Goal: Task Accomplishment & Management: Manage account settings

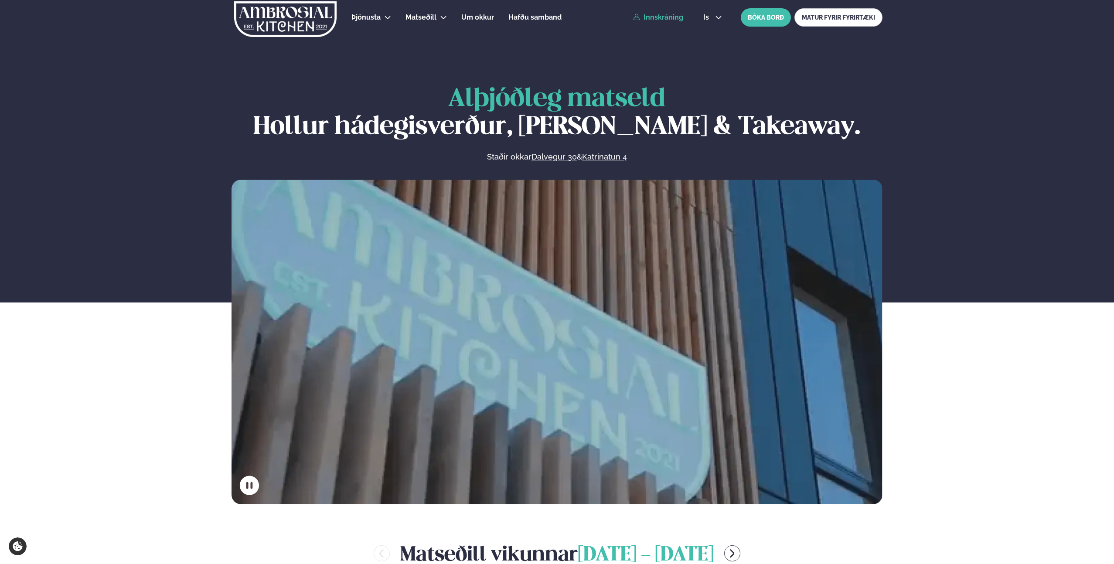
click at [681, 20] on link "Innskráning" at bounding box center [658, 18] width 50 height 8
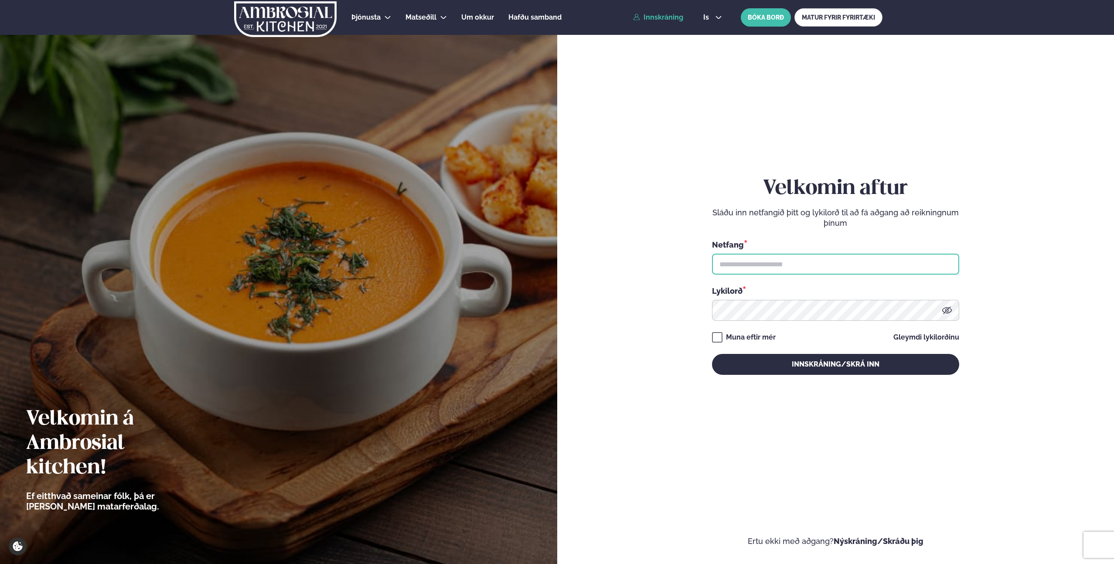
type input "**********"
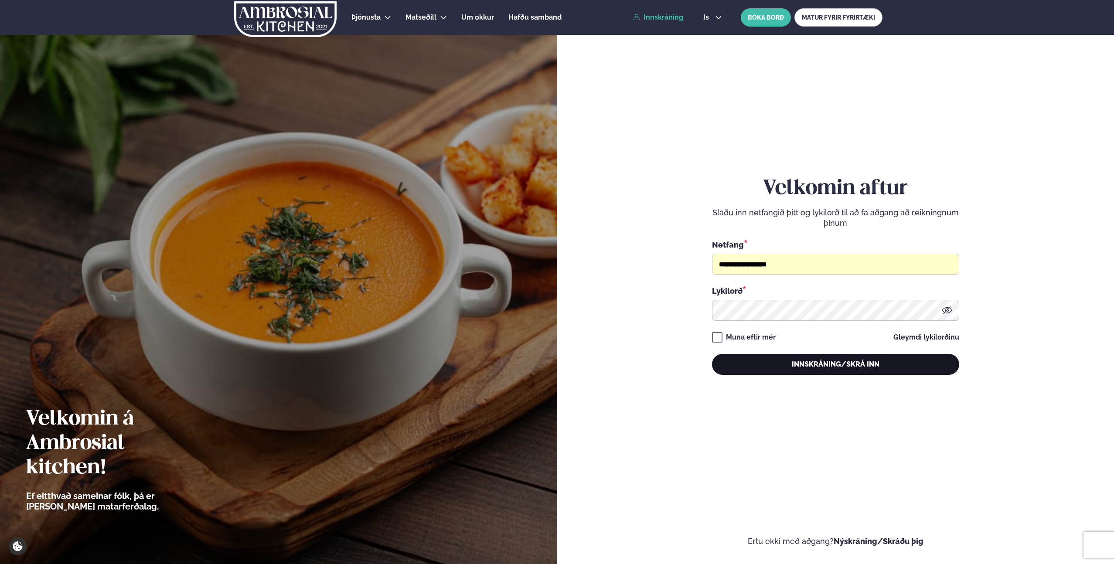
click at [843, 371] on button "Innskráning/Skrá inn" at bounding box center [835, 364] width 247 height 21
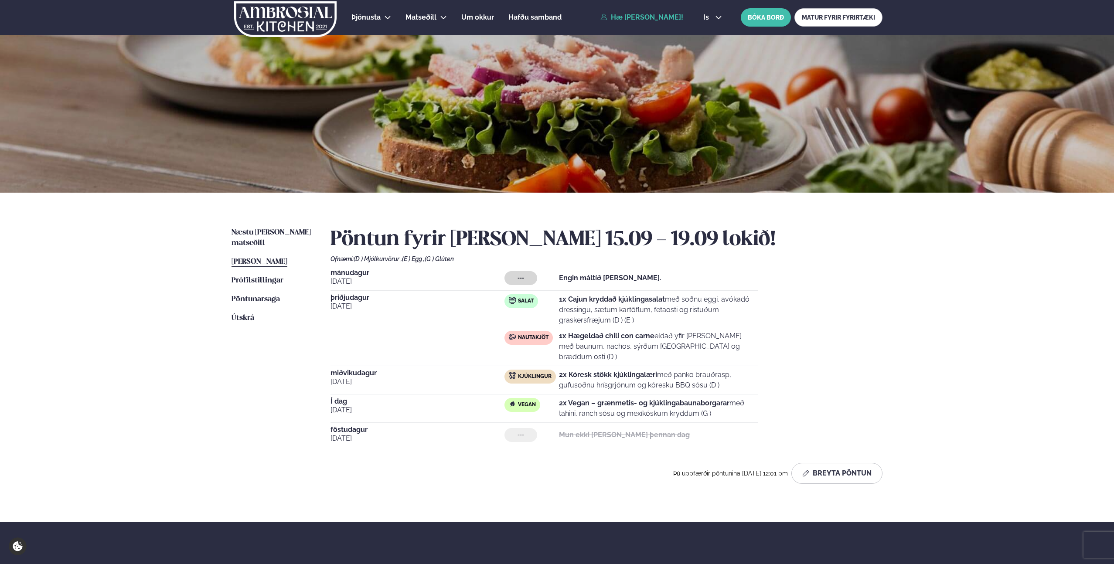
click at [133, 423] on div "Þjónusta Hádegismatur fyrir fyrirtæki Fyrirtækja veitingar Einkapartý Matseðill…" at bounding box center [557, 351] width 1114 height 703
